Goal: Task Accomplishment & Management: Use online tool/utility

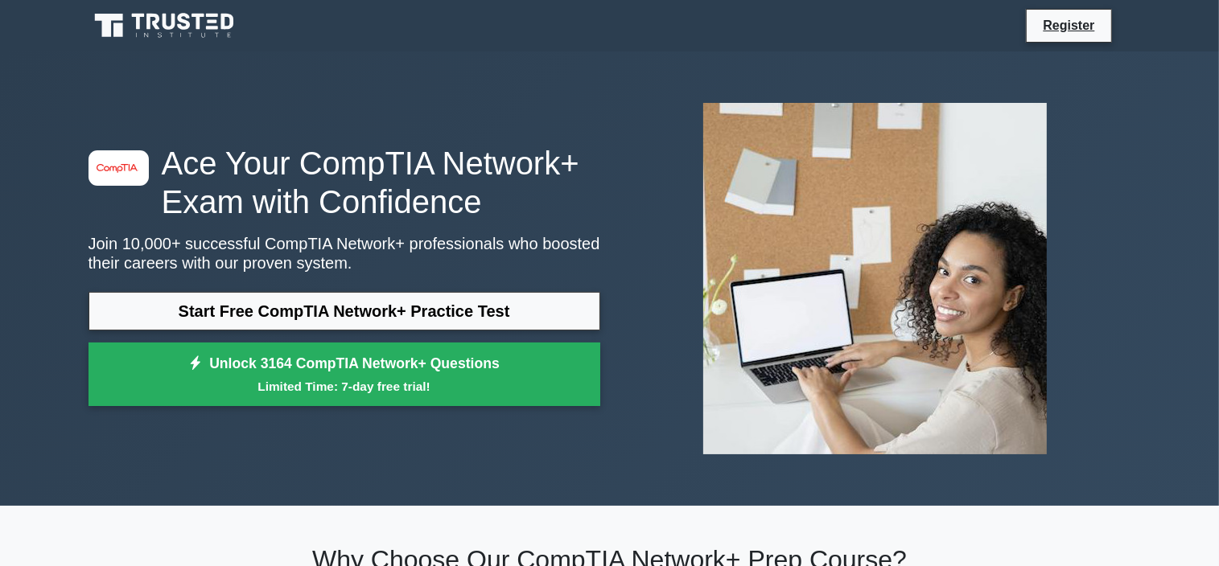
click at [366, 306] on link "Start Free CompTIA Network+ Practice Test" at bounding box center [344, 311] width 512 height 39
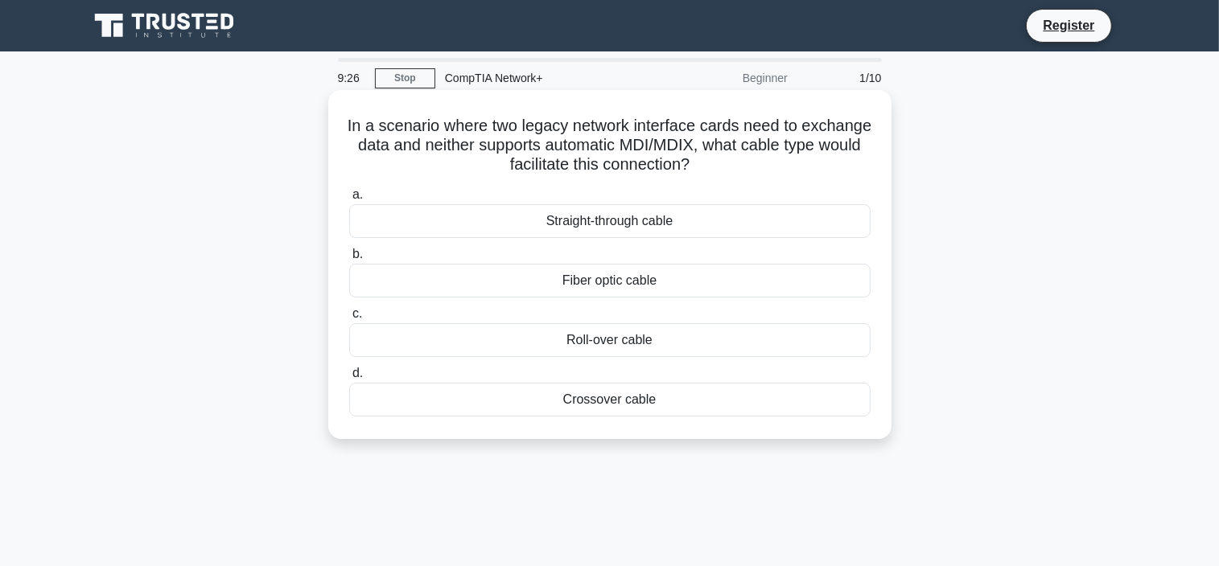
click at [556, 289] on div "Fiber optic cable" at bounding box center [609, 281] width 521 height 34
click at [349, 260] on input "b. Fiber optic cable" at bounding box center [349, 254] width 0 height 10
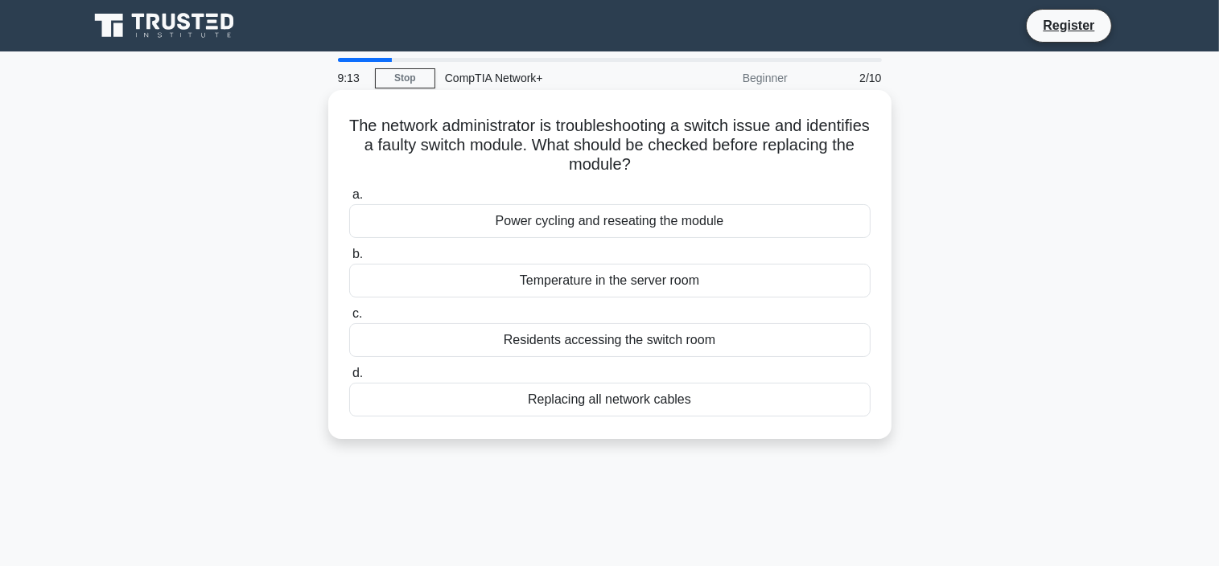
click at [492, 409] on div "Replacing all network cables" at bounding box center [609, 400] width 521 height 34
click at [349, 379] on input "d. Replacing all network cables" at bounding box center [349, 373] width 0 height 10
